Goal: Information Seeking & Learning: Get advice/opinions

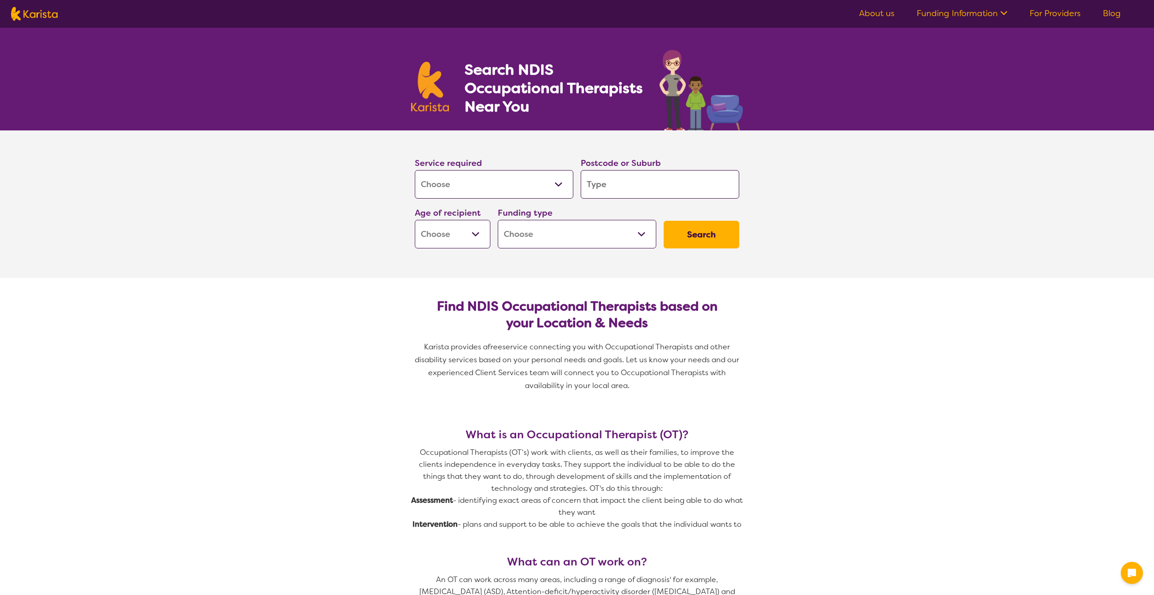
select select "[MEDICAL_DATA]"
drag, startPoint x: 0, startPoint y: 0, endPoint x: 515, endPoint y: 192, distance: 550.1
click at [515, 192] on select "Allied Health Assistant Assessment ([MEDICAL_DATA] or [MEDICAL_DATA]) Behaviour…" at bounding box center [494, 184] width 159 height 29
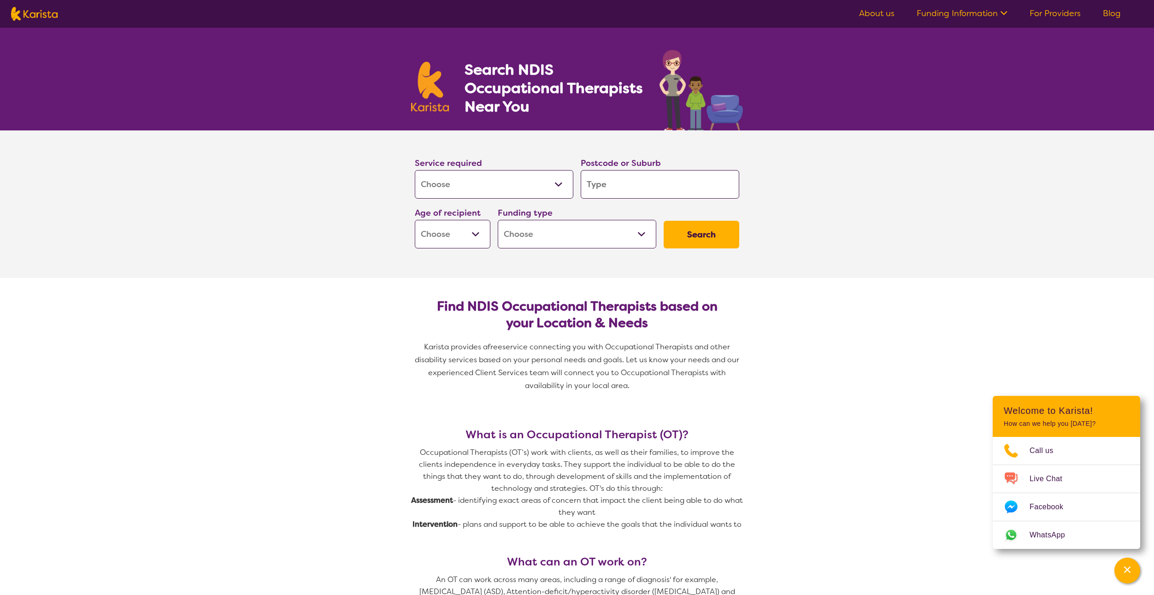
click at [642, 178] on input "search" at bounding box center [660, 184] width 159 height 29
type input "4"
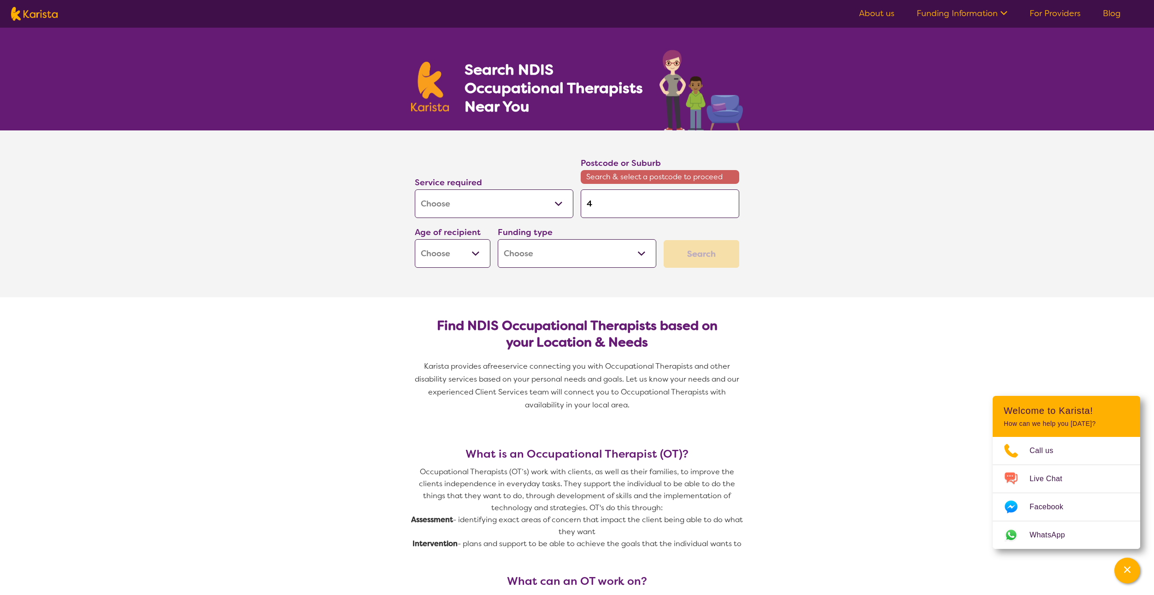
type input "40"
type input "405"
type input "4053"
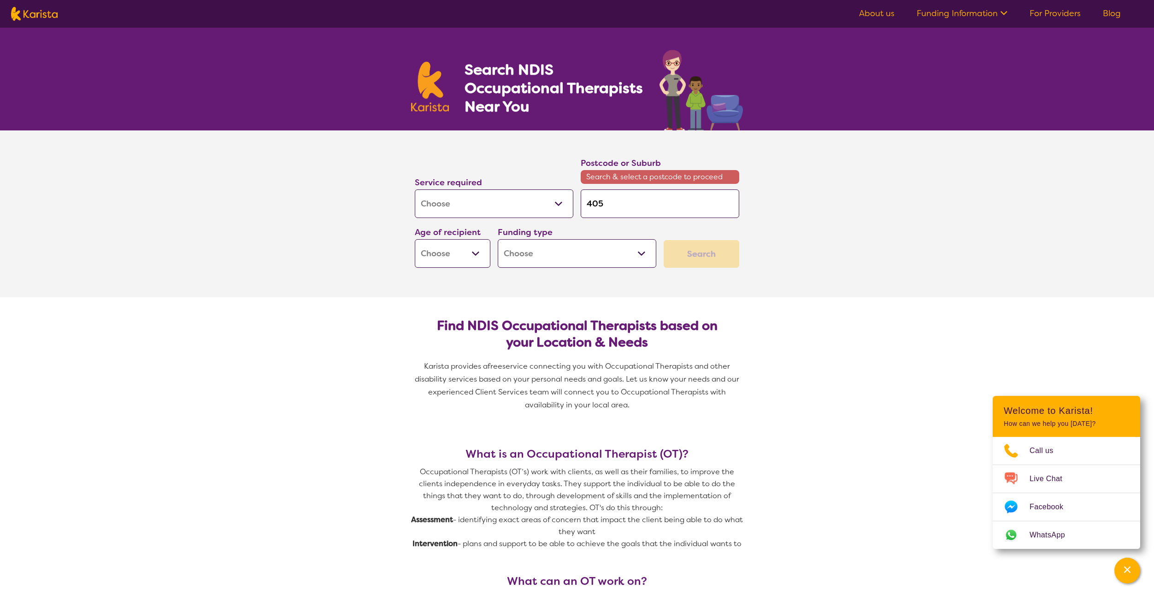
type input "4053"
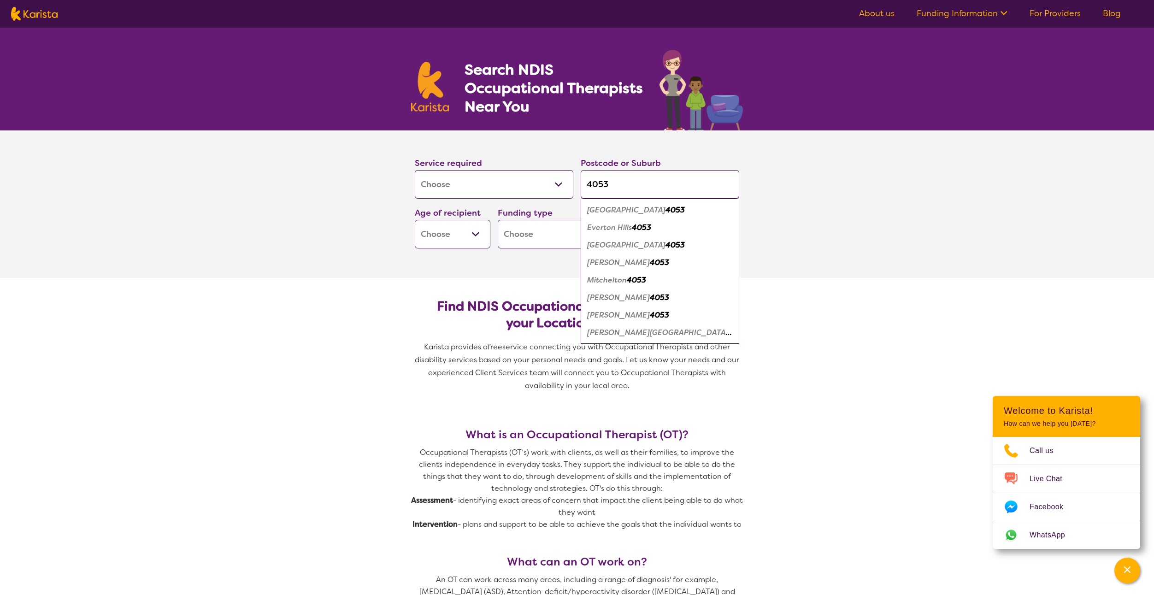
type input "4053"
click at [605, 276] on em "Mitchelton" at bounding box center [607, 280] width 40 height 10
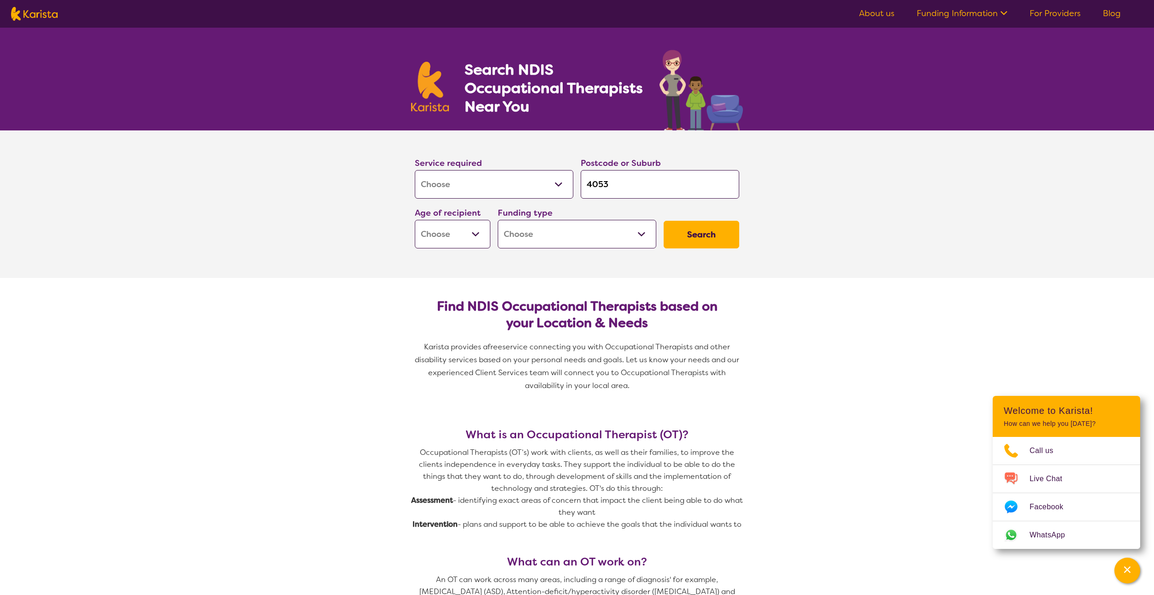
click at [432, 237] on select "Early Childhood - 0 to 9 Child - 10 to 11 Adolescent - 12 to 17 Adult - 18 to 6…" at bounding box center [453, 234] width 76 height 29
select select "AD"
click at [415, 220] on select "Early Childhood - 0 to 9 Child - 10 to 11 Adolescent - 12 to 17 Adult - 18 to 6…" at bounding box center [453, 234] width 76 height 29
select select "AD"
click at [562, 235] on select "Home Care Package (HCP) National Disability Insurance Scheme (NDIS) I don't know" at bounding box center [577, 234] width 159 height 29
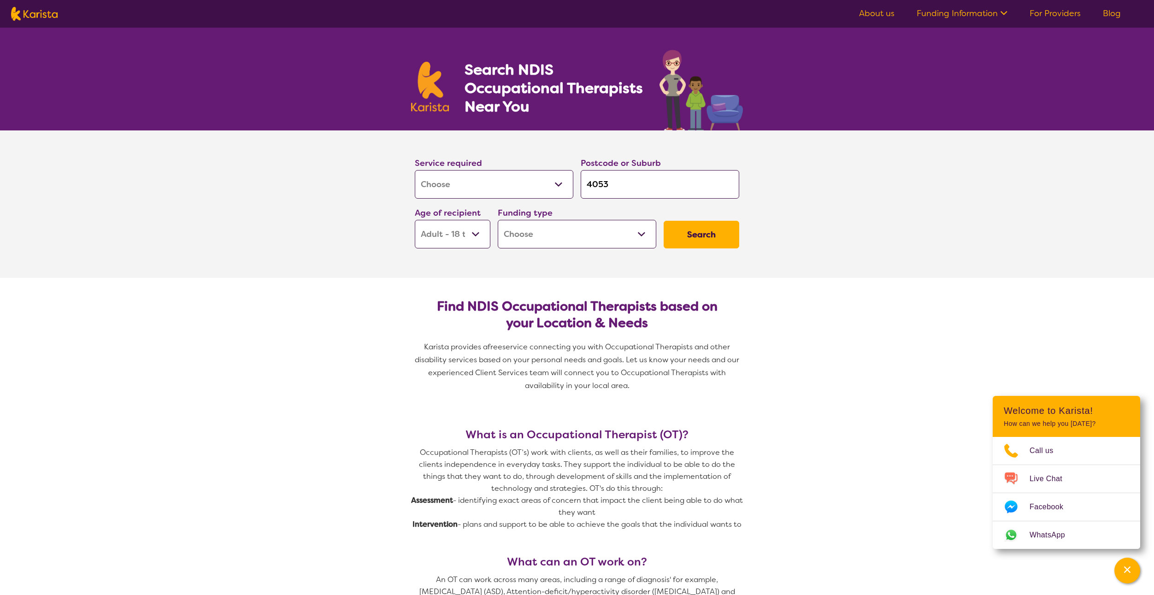
select select "NDIS"
click at [498, 220] on select "Home Care Package (HCP) National Disability Insurance Scheme (NDIS) I don't know" at bounding box center [577, 234] width 159 height 29
select select "NDIS"
click at [714, 239] on button "Search" at bounding box center [702, 235] width 76 height 28
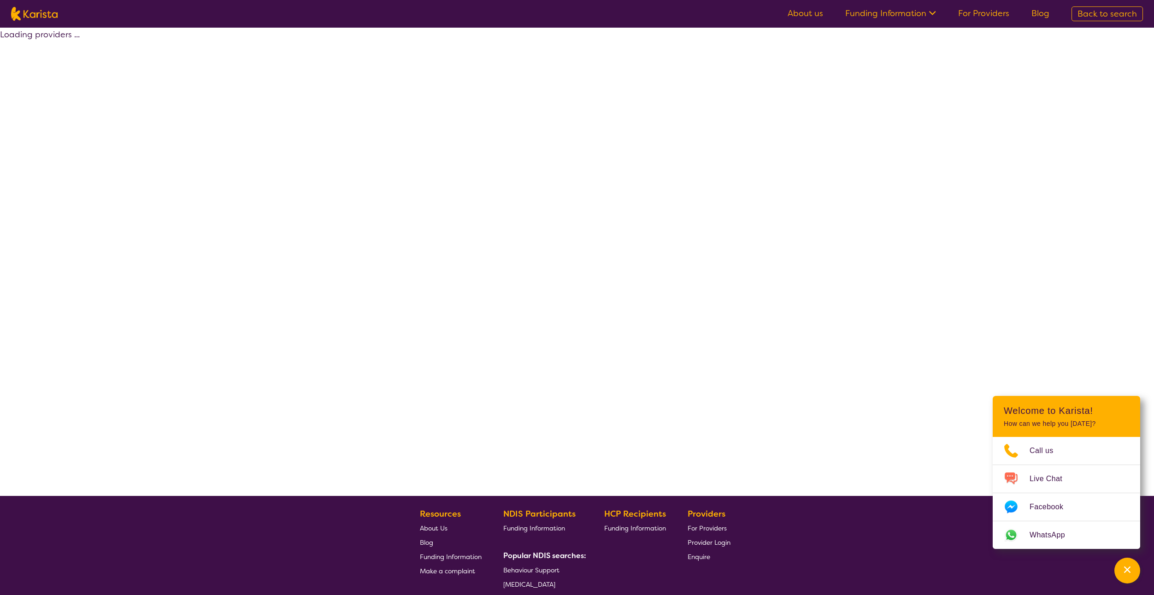
select select "by_score"
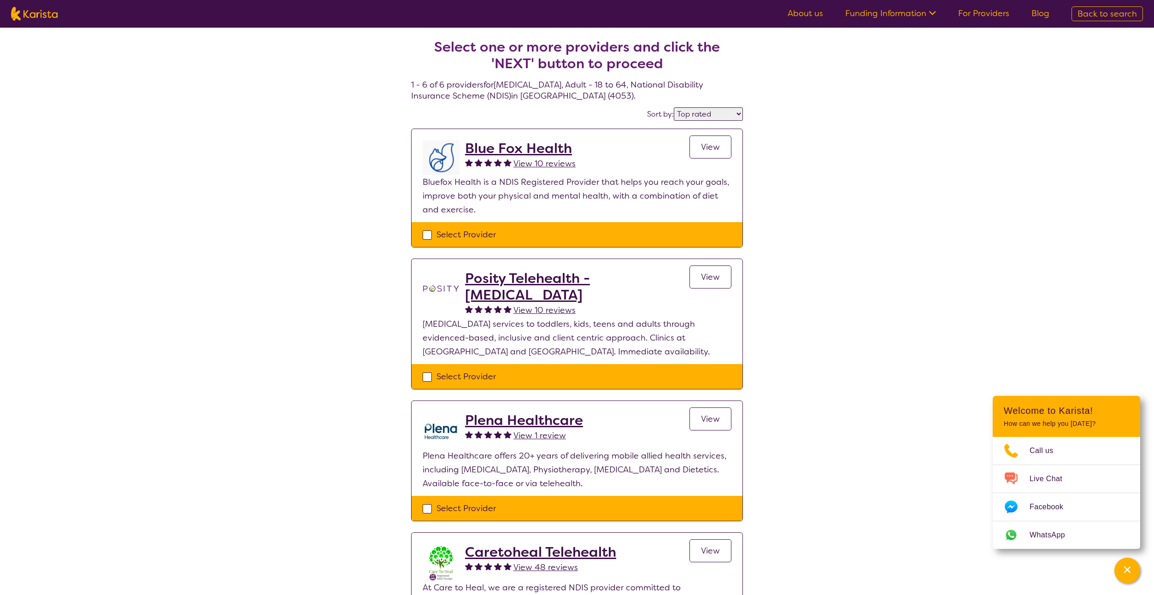
click at [711, 146] on span "View" at bounding box center [710, 147] width 19 height 11
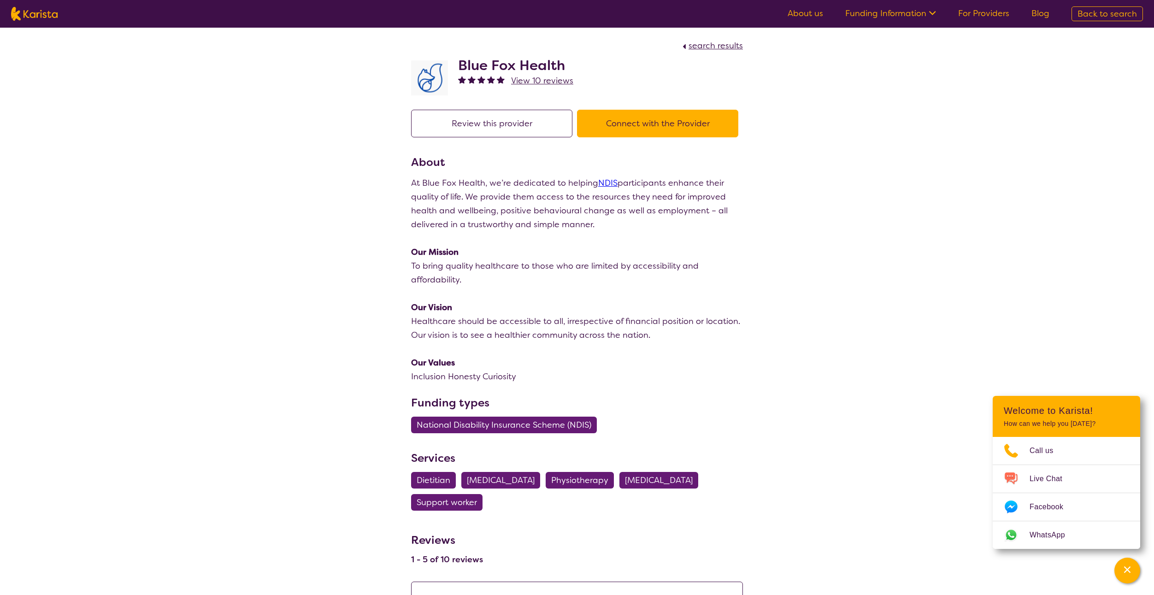
click at [644, 130] on button "Connect with the Provider" at bounding box center [657, 124] width 161 height 28
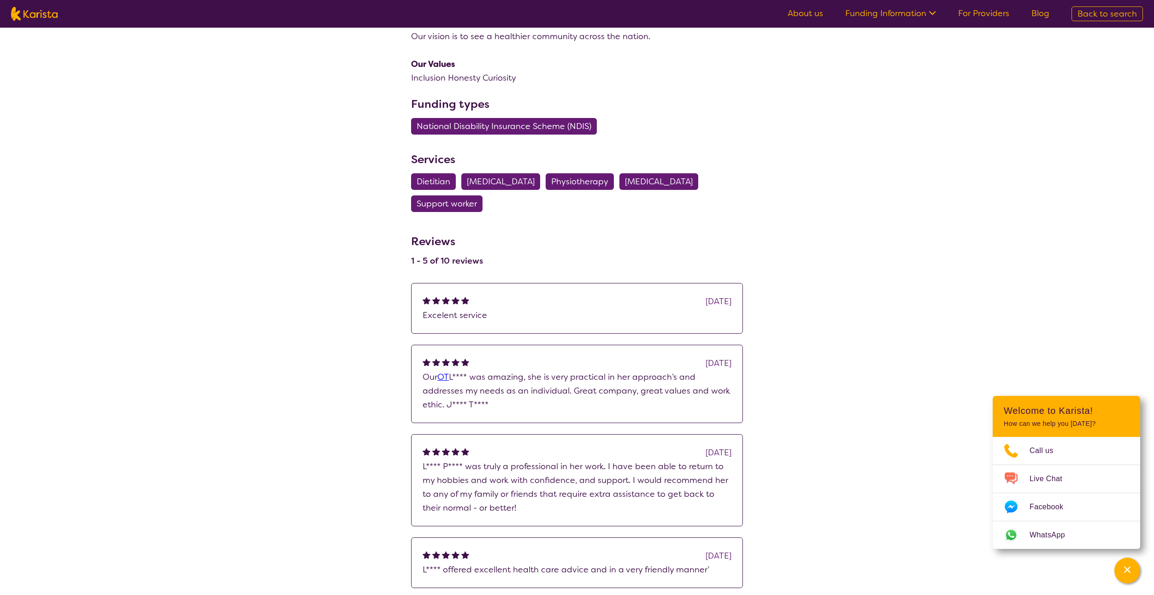
scroll to position [308, 0]
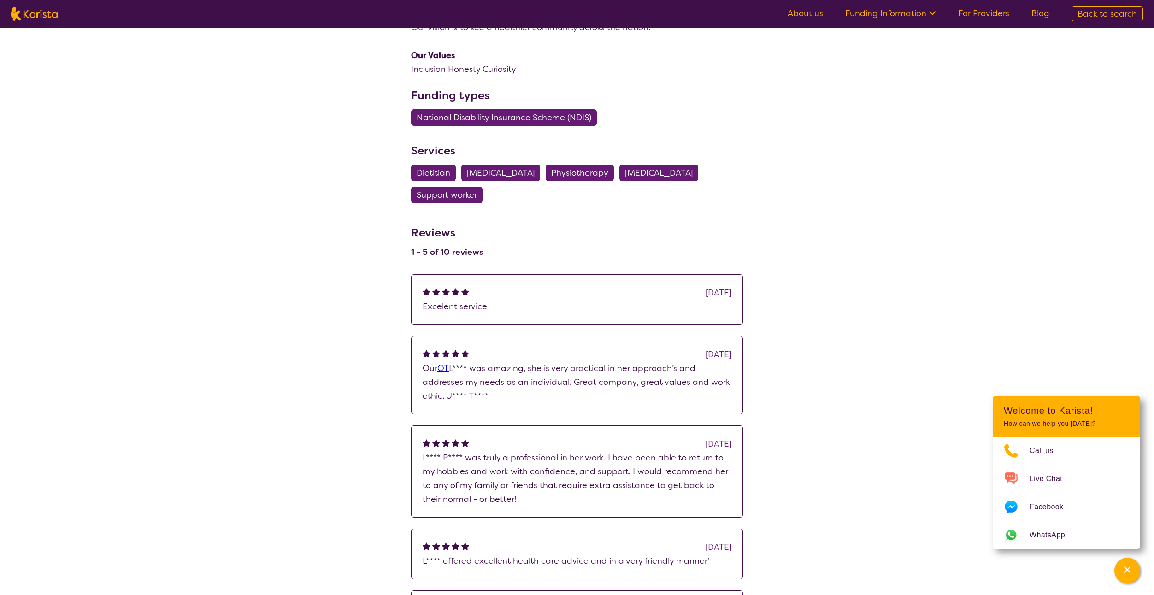
drag, startPoint x: 264, startPoint y: 333, endPoint x: 12, endPoint y: 82, distance: 355.3
click at [256, 310] on div "search results Blue Fox Health View 10 reviews Review this provider Connect wit…" at bounding box center [577, 211] width 1154 height 982
